Goal: Task Accomplishment & Management: Manage account settings

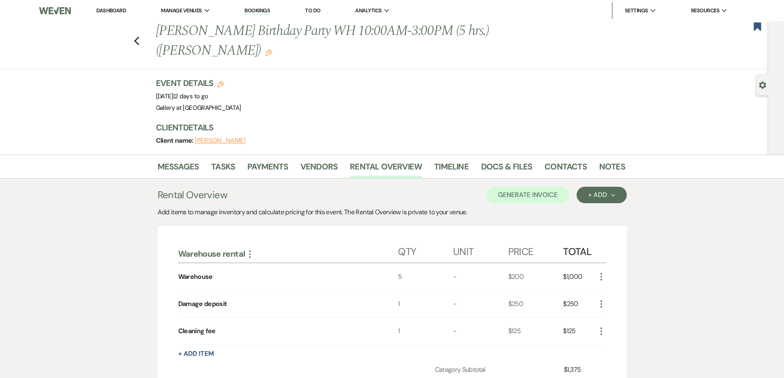
click at [120, 10] on link "Dashboard" at bounding box center [111, 10] width 30 height 7
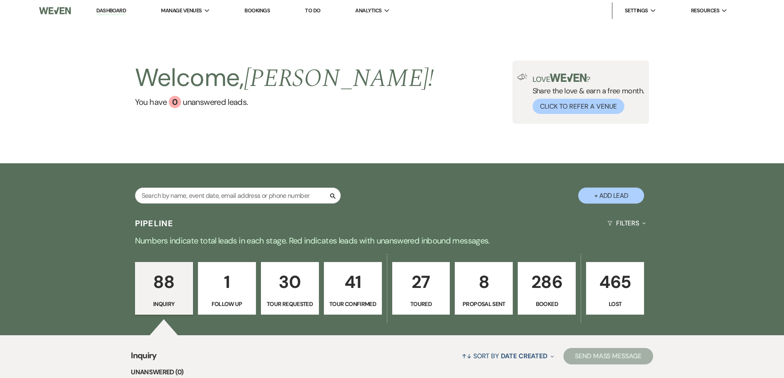
click at [564, 300] on p "Booked" at bounding box center [546, 304] width 47 height 9
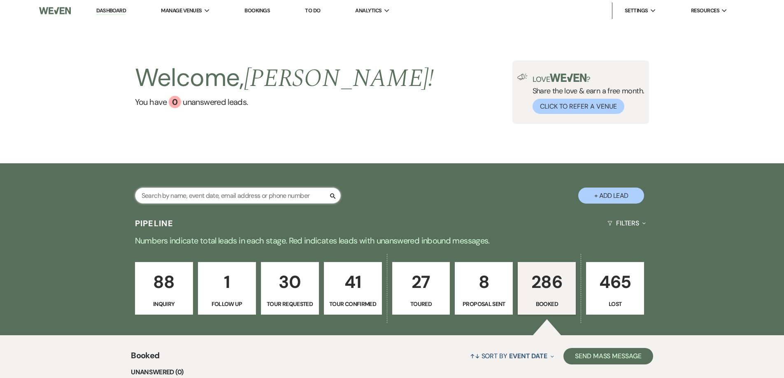
click at [255, 199] on input "text" at bounding box center [238, 196] width 206 height 16
type input "kou"
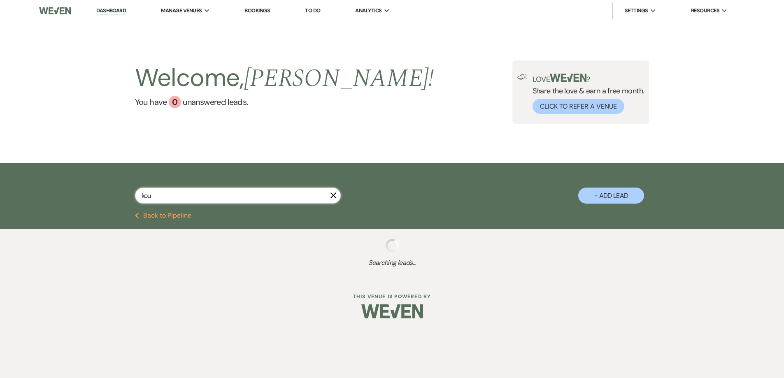
select select "8"
select select "5"
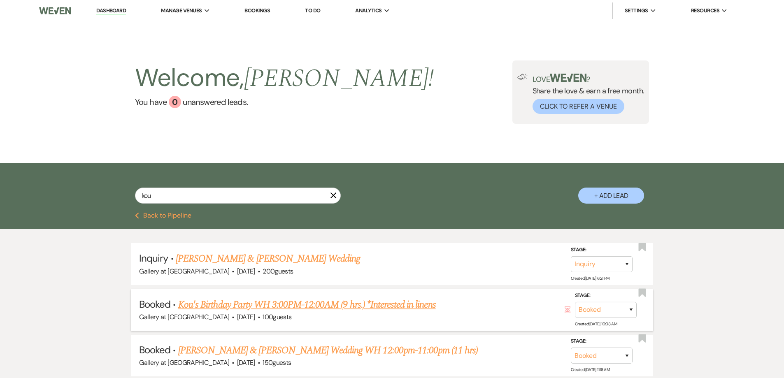
click at [261, 308] on link "Kou's Birthday Party WH 3:00PM-12:00AM (9 hrs.) *Interested in linens" at bounding box center [307, 305] width 258 height 15
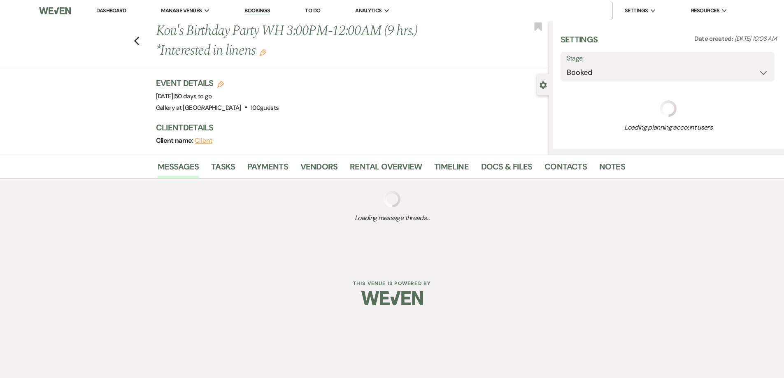
select select "5"
select select "4"
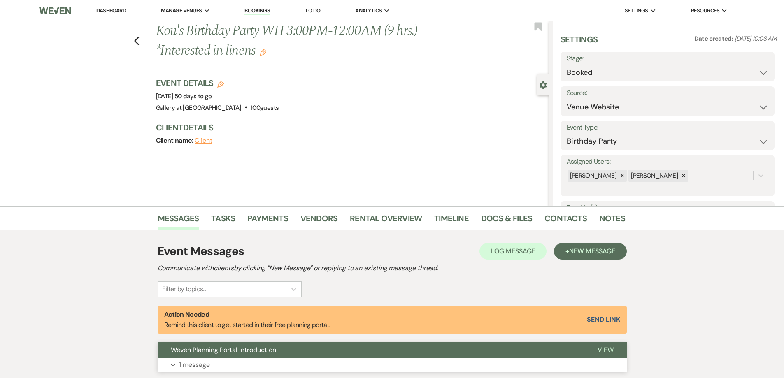
click at [263, 360] on button "Expand 1 message" at bounding box center [392, 365] width 469 height 14
click at [612, 212] on link "Notes" at bounding box center [613, 221] width 26 height 18
